Goal: Find specific page/section: Find specific page/section

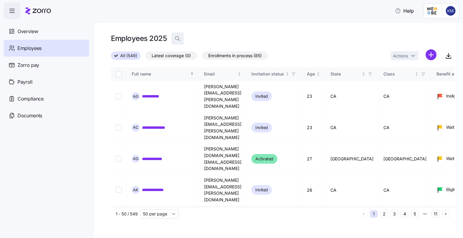
click at [176, 38] on icon "button" at bounding box center [177, 39] width 6 height 6
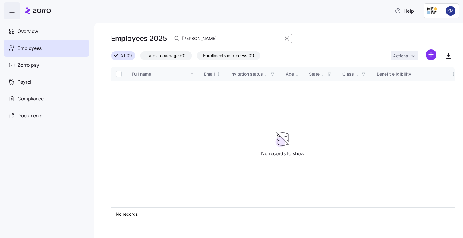
type input "[PERSON_NAME]"
